Goal: Transaction & Acquisition: Purchase product/service

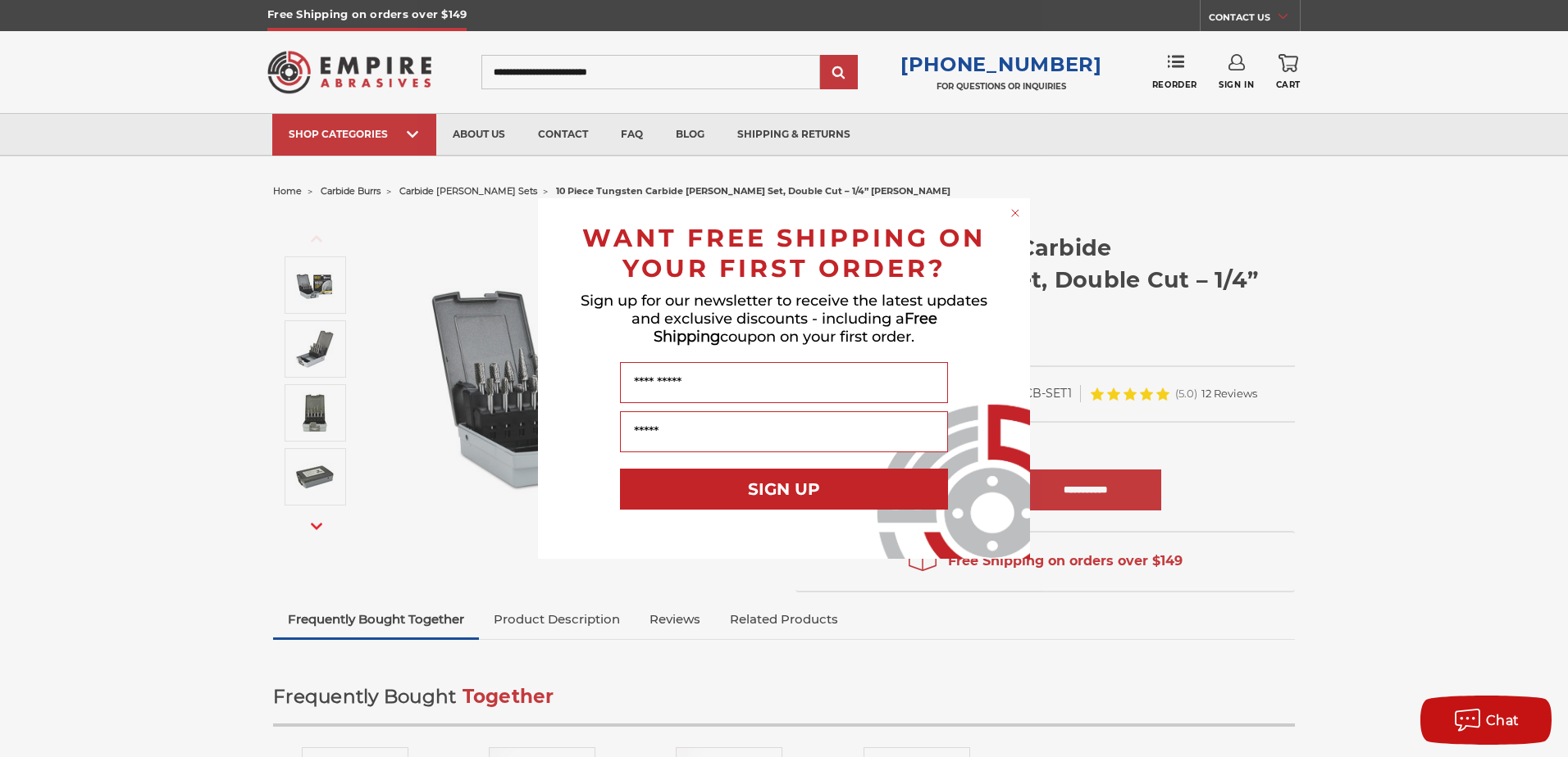
click at [111, 290] on div "Close dialog WANT FREE SHIPPING ON YOUR FIRST ORDER? Sign up for our newsletter…" at bounding box center [784, 378] width 1568 height 757
click at [1021, 209] on circle "Close dialog" at bounding box center [1016, 213] width 16 height 16
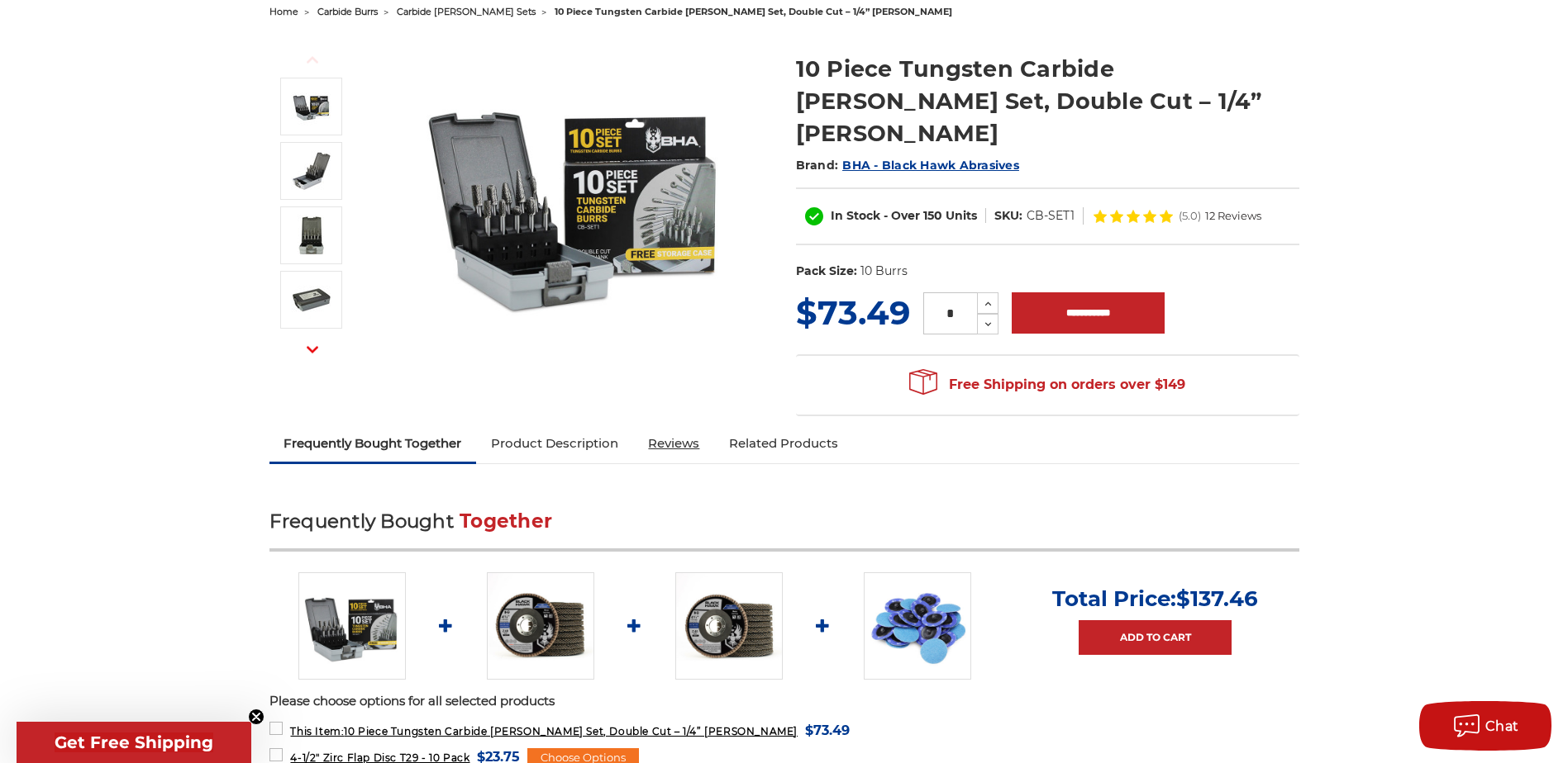
scroll to position [248, 0]
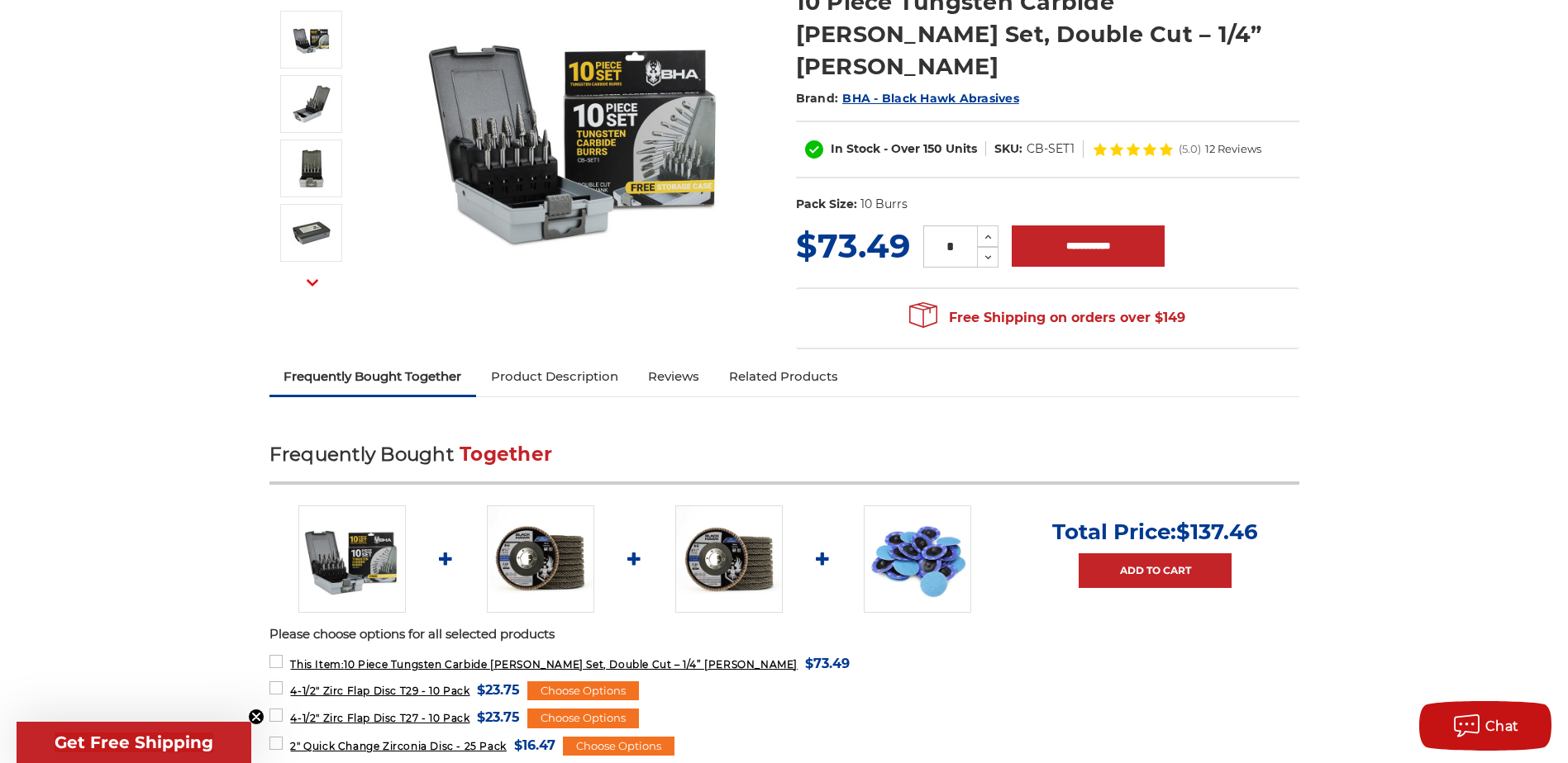
click at [544, 359] on link "Product Description" at bounding box center [555, 377] width 157 height 36
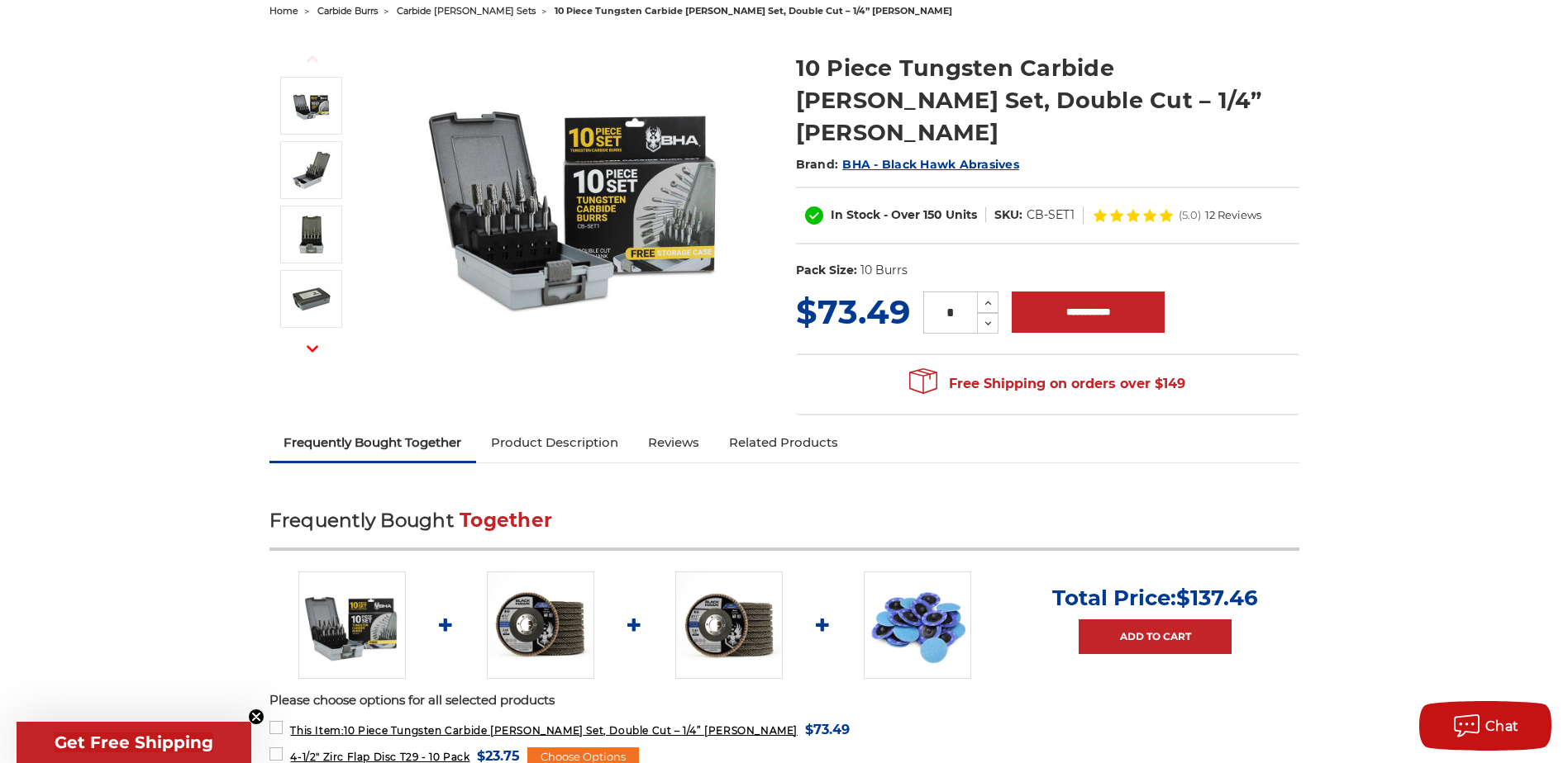
scroll to position [0, 0]
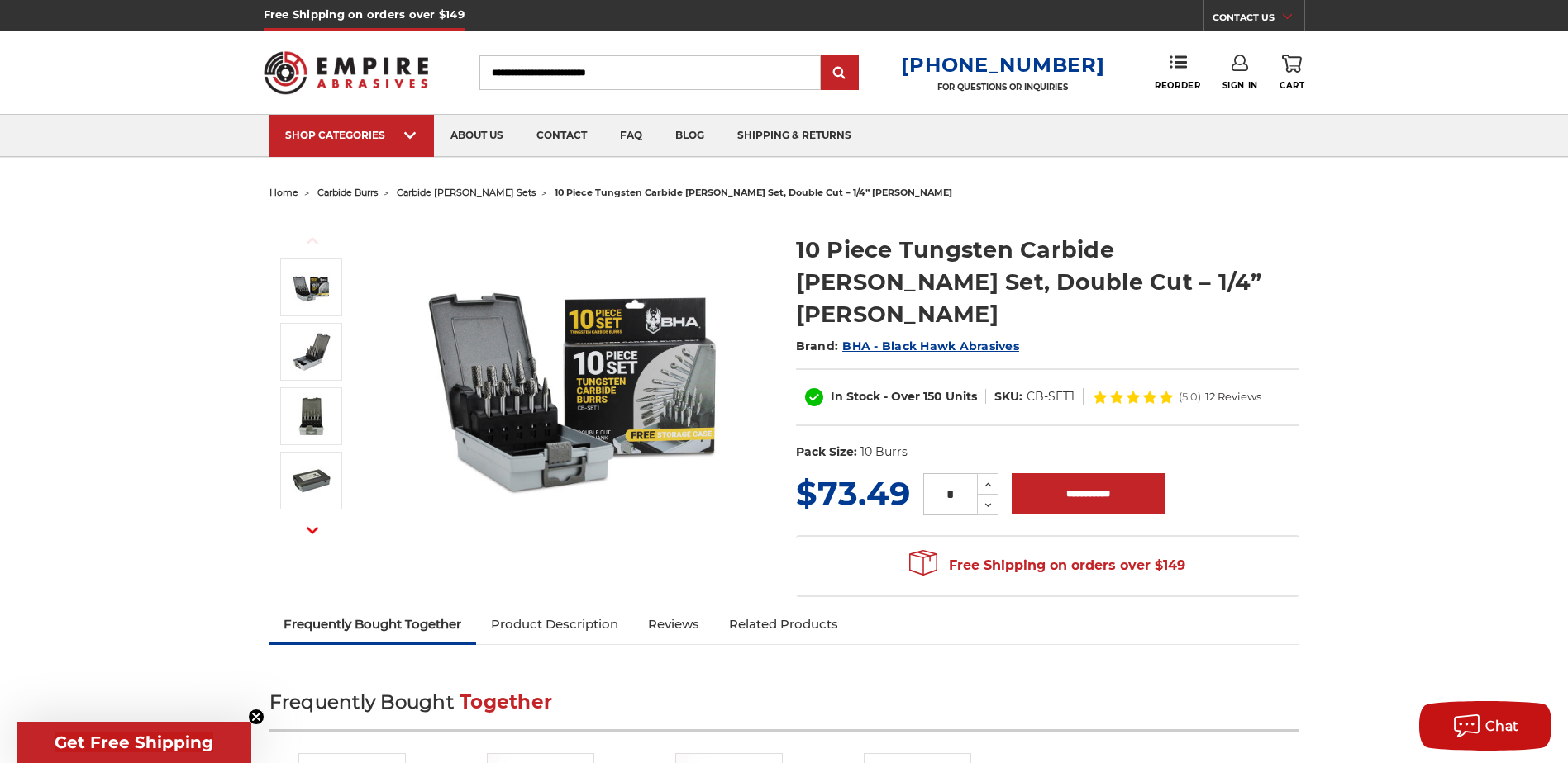
click at [580, 607] on link "Product Description" at bounding box center [555, 625] width 157 height 36
drag, startPoint x: 912, startPoint y: 470, endPoint x: 819, endPoint y: 467, distance: 93.0
click at [819, 470] on div "MSRP: Was: Now: $73.49 (You save ) * Increase Quantity: Decrease Quantity:" at bounding box center [1047, 494] width 504 height 48
drag, startPoint x: 819, startPoint y: 467, endPoint x: 836, endPoint y: 465, distance: 17.1
copy div "73.49 (You save )"
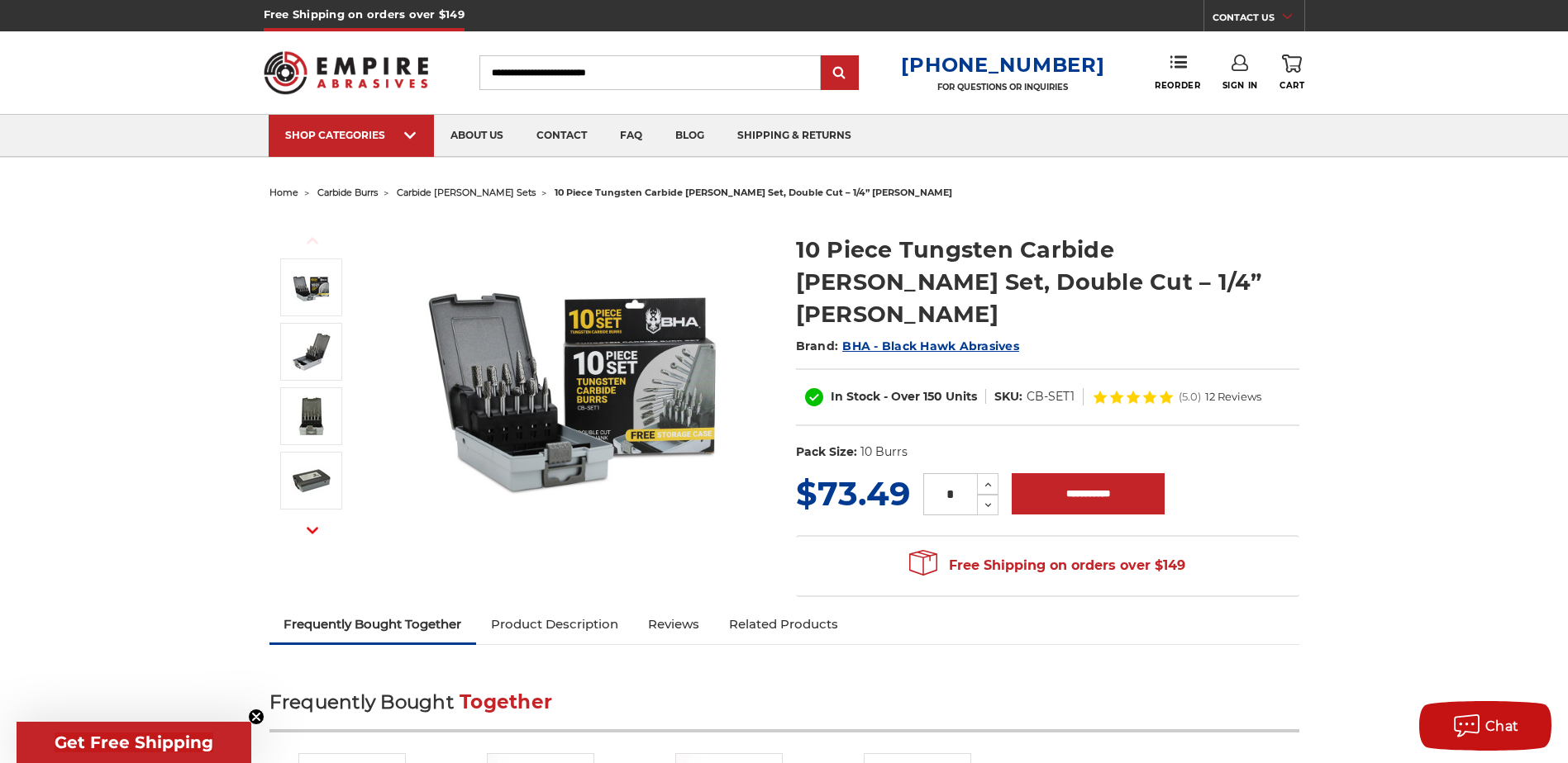
click at [858, 607] on ul "Frequently Bought Together Product Description Reviews Related Products" at bounding box center [784, 626] width 1029 height 39
drag, startPoint x: 1073, startPoint y: 364, endPoint x: 1023, endPoint y: 367, distance: 50.1
click at [1023, 388] on dl "SKU: CB-SET1" at bounding box center [1034, 397] width 98 height 17
copy dl "CB-SET1"
click at [640, 406] on img at bounding box center [576, 382] width 330 height 330
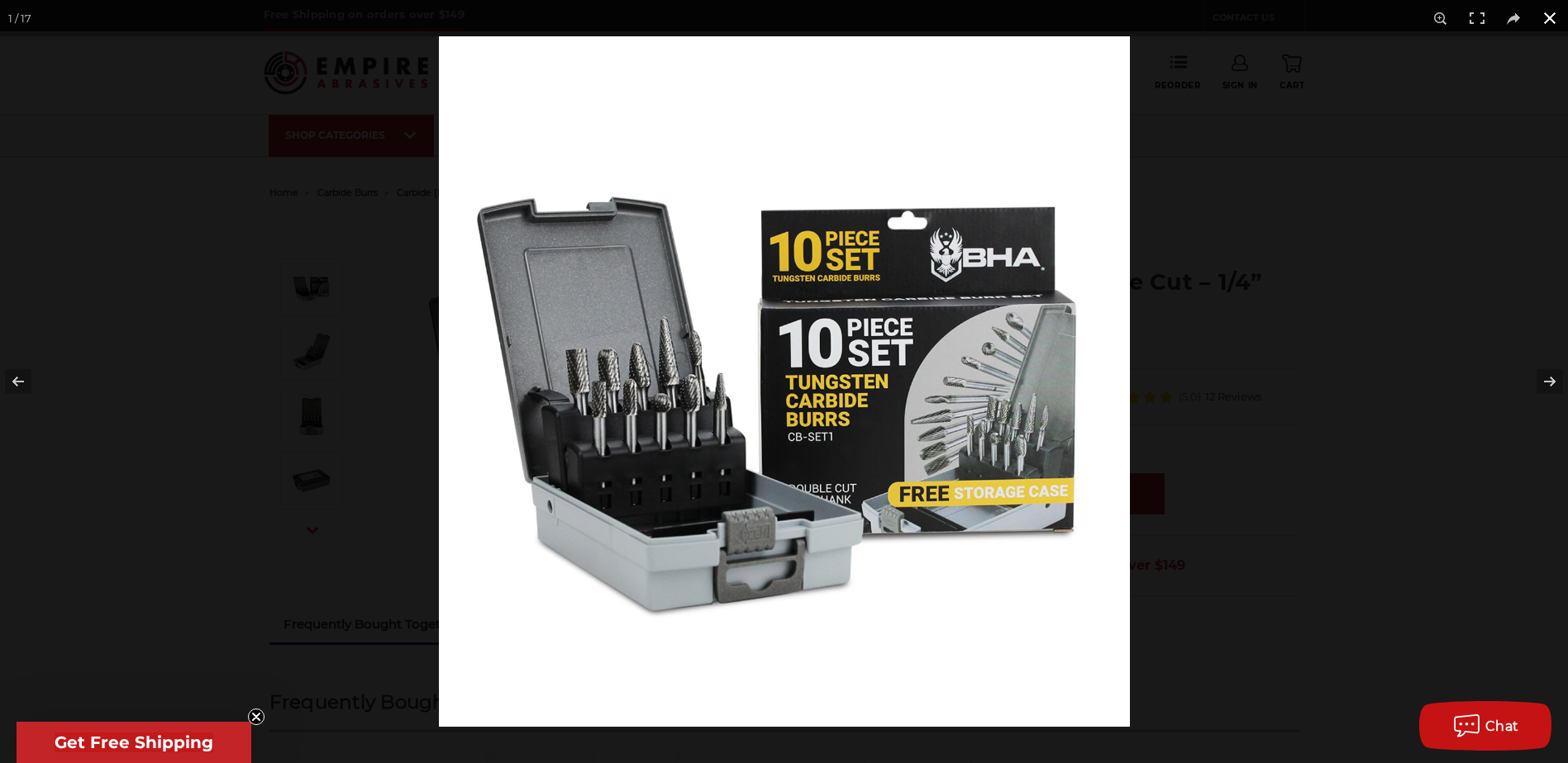
click at [1549, 16] on button at bounding box center [1549, 18] width 36 height 36
